Goal: Book appointment/travel/reservation

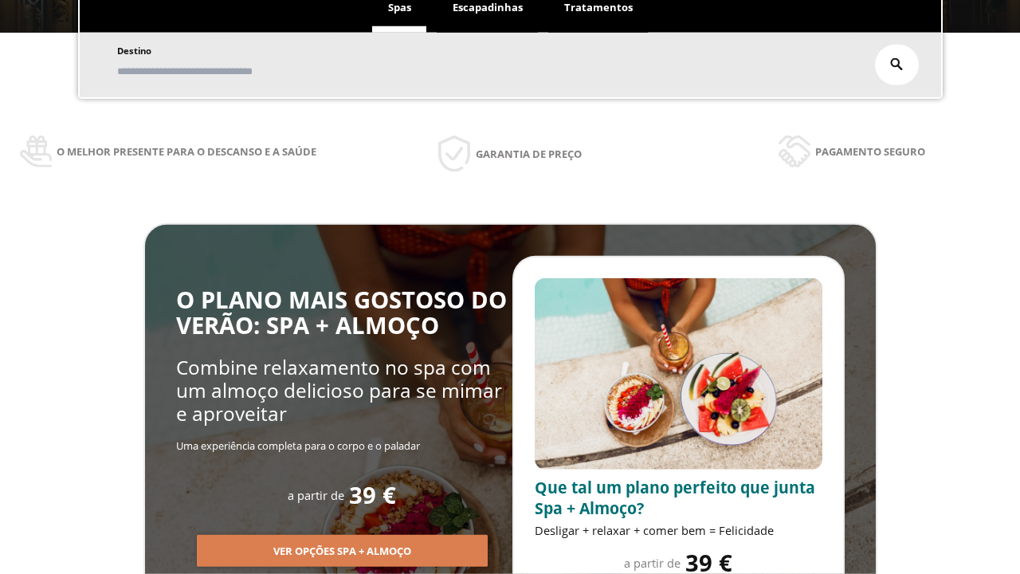
click at [488, 8] on span "Escapadinhas" at bounding box center [487, 7] width 70 height 14
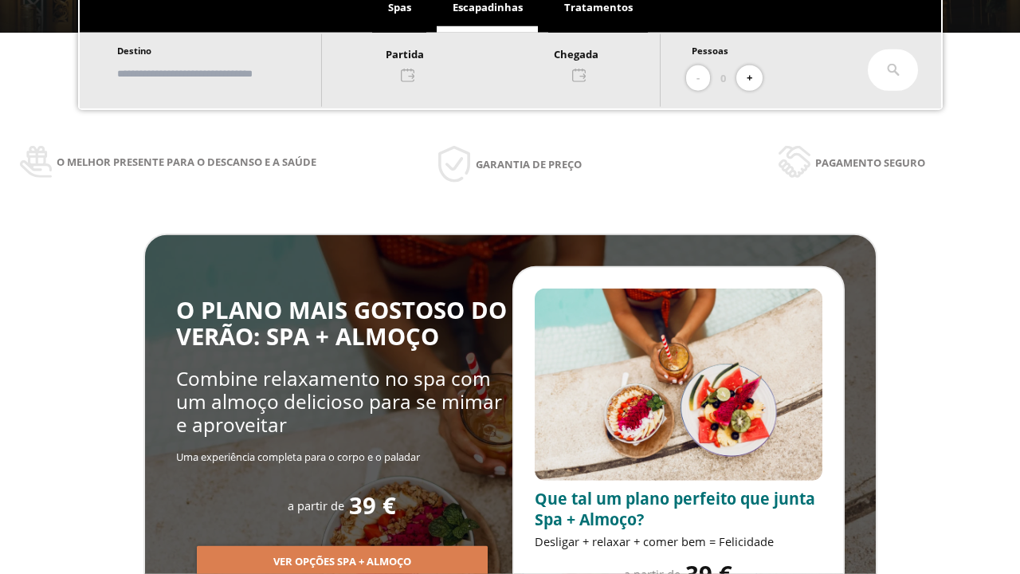
click at [225, 73] on input "text" at bounding box center [211, 74] width 198 height 28
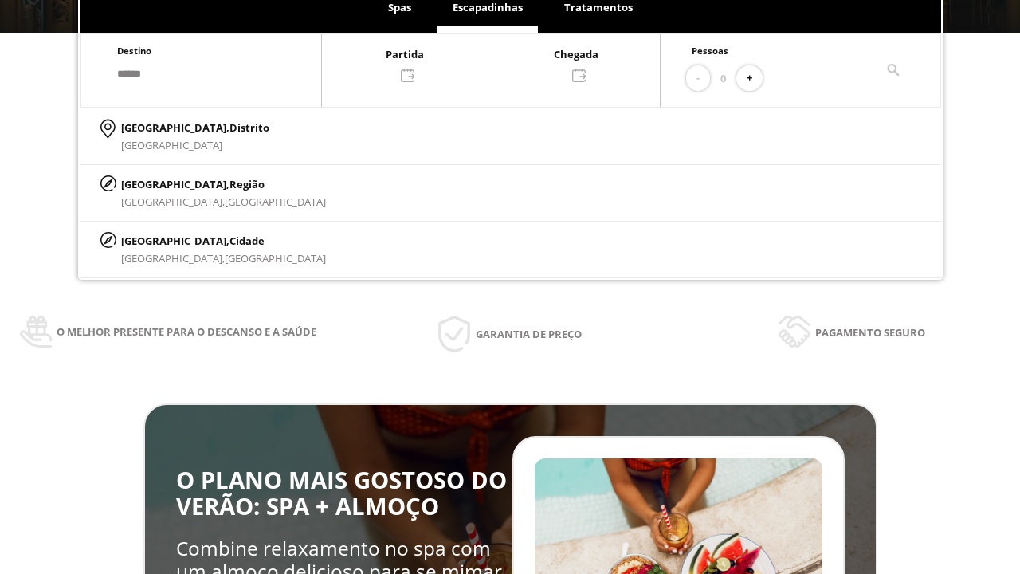
type input "******"
click at [159, 240] on p "[GEOGRAPHIC_DATA], Cidade" at bounding box center [223, 241] width 205 height 18
click at [507, 63] on div at bounding box center [491, 64] width 338 height 38
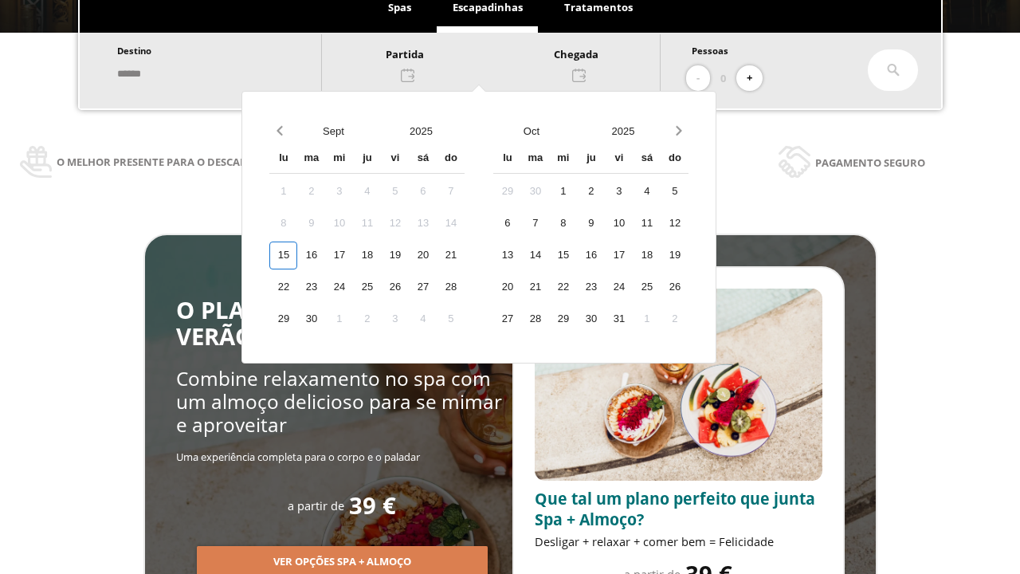
click at [353, 269] on div "17" at bounding box center [339, 255] width 28 height 28
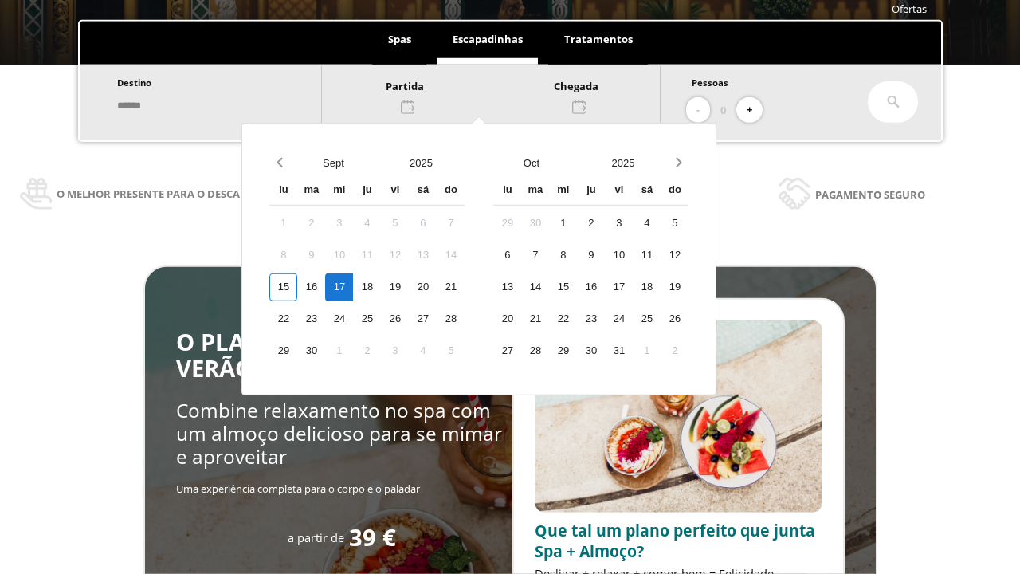
click at [381, 287] on div "18" at bounding box center [367, 287] width 28 height 28
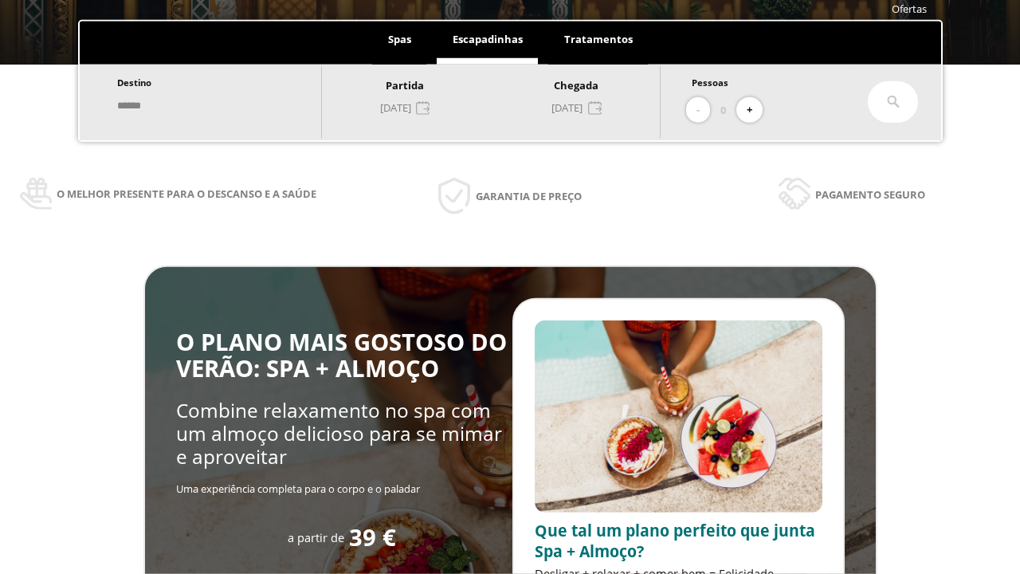
click at [754, 110] on button "+" at bounding box center [749, 110] width 26 height 26
click at [893, 102] on icon at bounding box center [893, 102] width 13 height 13
